Goal: Transaction & Acquisition: Purchase product/service

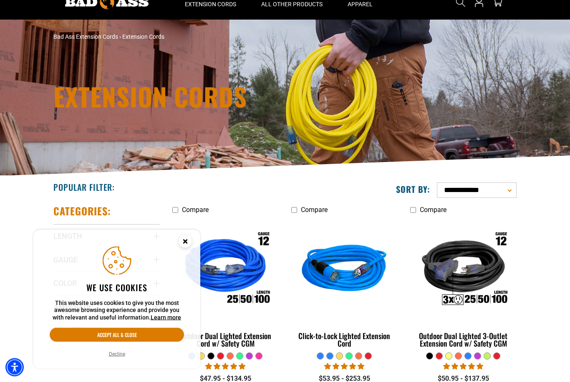
scroll to position [36, 0]
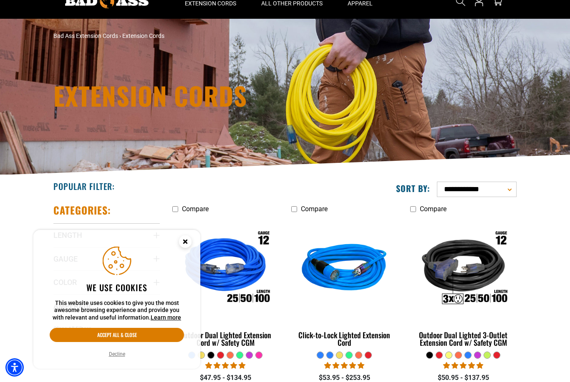
click at [186, 243] on icon "Close this option" at bounding box center [184, 241] width 3 height 3
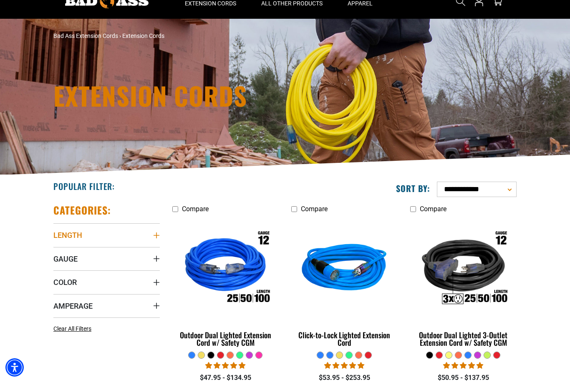
click at [70, 233] on span "Length" at bounding box center [67, 236] width 29 height 10
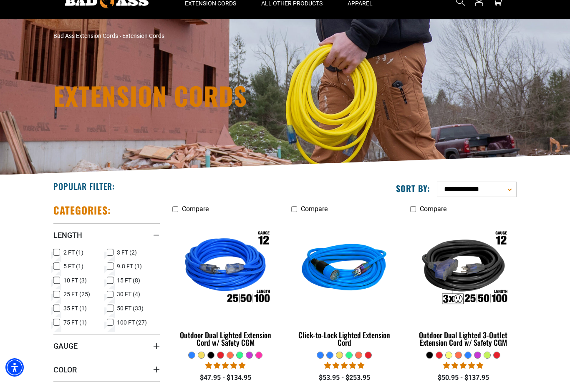
click at [56, 294] on icon at bounding box center [56, 294] width 7 height 11
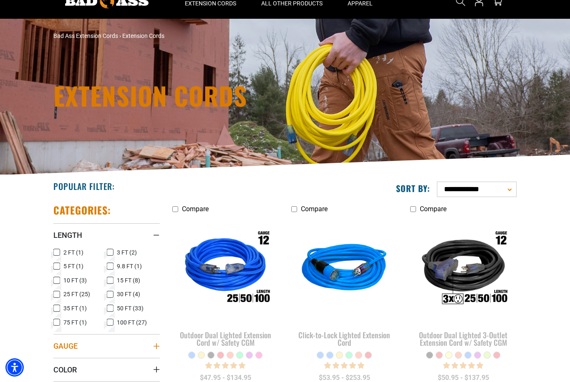
click at [68, 347] on span "Gauge" at bounding box center [65, 347] width 24 height 10
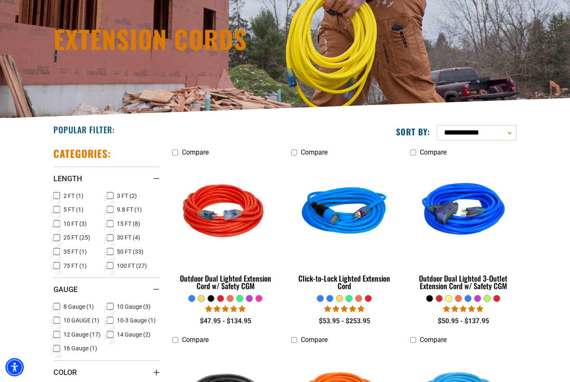
scroll to position [93, 0]
click at [58, 352] on icon at bounding box center [56, 349] width 7 height 11
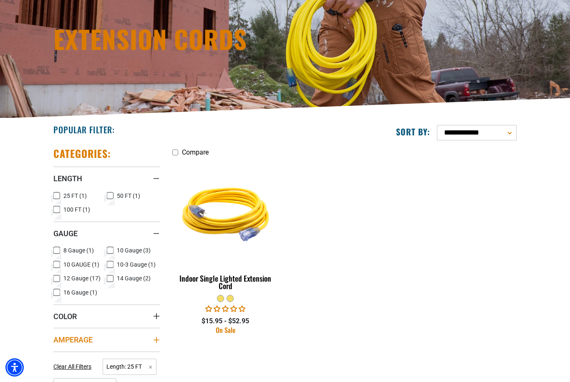
click at [88, 342] on span "Amperage" at bounding box center [72, 340] width 39 height 10
click at [57, 293] on icon at bounding box center [56, 293] width 5 height 5
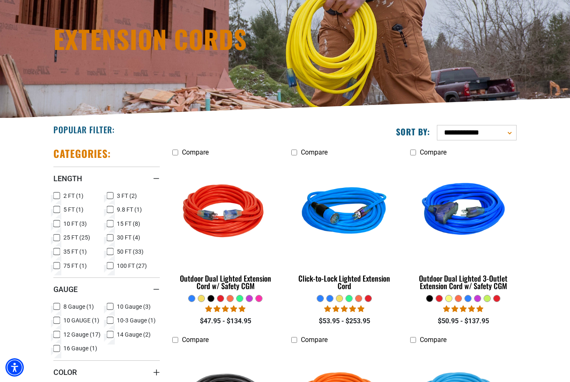
click at [85, 358] on fieldset "Gauge 8 Gauge (1) 8 Gauge (1 product) 10 Gauge (3) 10 Gauge (3 products)" at bounding box center [106, 331] width 106 height 59
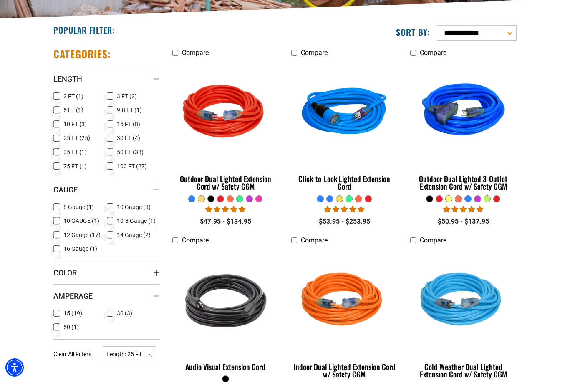
scroll to position [208, 0]
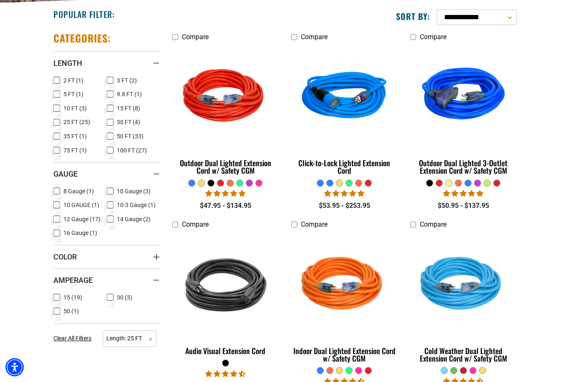
click at [109, 300] on icon at bounding box center [110, 298] width 7 height 11
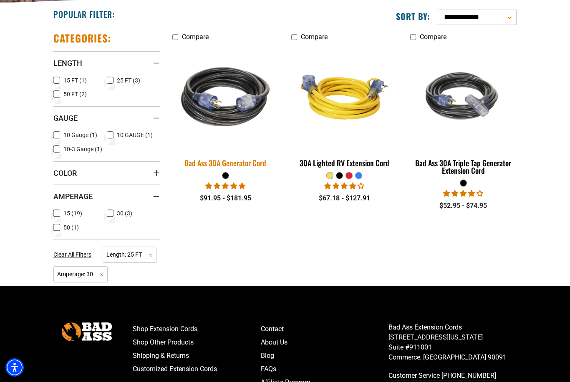
click at [213, 164] on div "Bad Ass 30A Generator Cord" at bounding box center [225, 163] width 106 height 8
